Goal: Find specific page/section: Find specific page/section

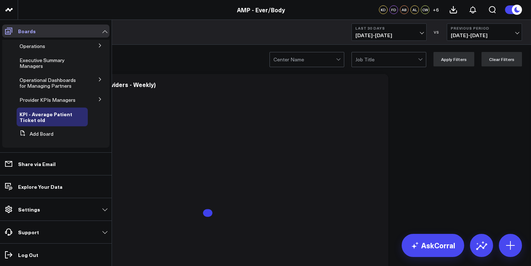
click at [8, 31] on icon at bounding box center [8, 31] width 9 height 9
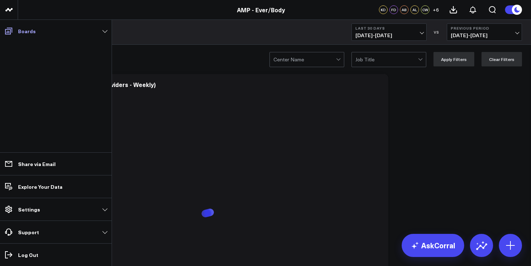
click at [10, 33] on icon at bounding box center [8, 31] width 9 height 9
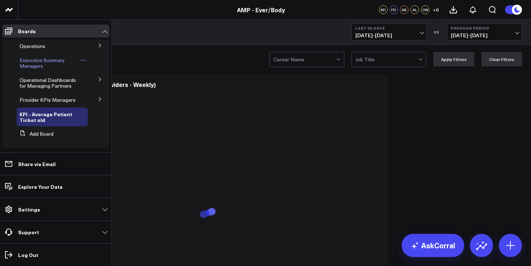
click at [32, 59] on span "Executive Summary Managers" at bounding box center [42, 63] width 45 height 13
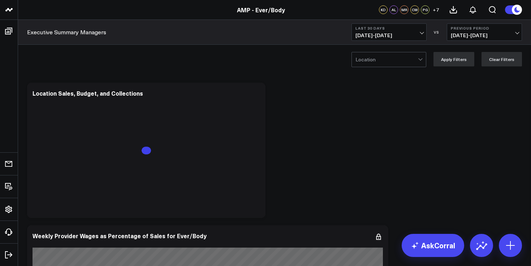
click at [385, 35] on span "[DATE] - [DATE]" at bounding box center [389, 36] width 67 height 6
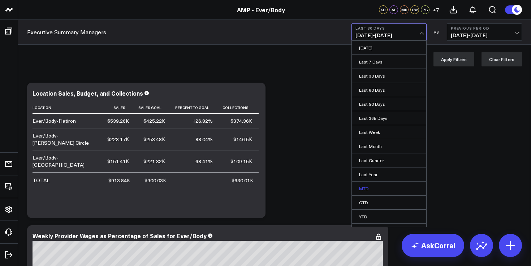
click at [372, 189] on link "MTD" at bounding box center [389, 189] width 74 height 14
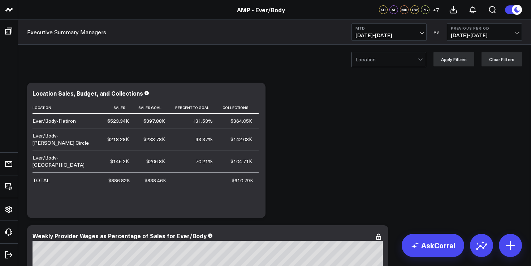
click at [386, 35] on span "[DATE] - [DATE]" at bounding box center [389, 36] width 67 height 6
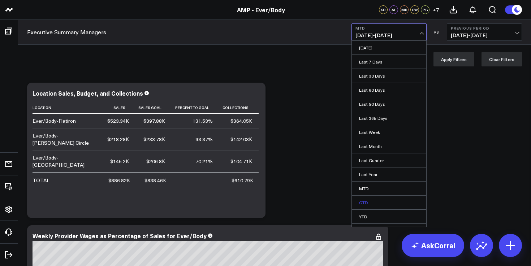
click at [368, 205] on link "QTD" at bounding box center [389, 203] width 74 height 14
